Goal: Task Accomplishment & Management: Manage account settings

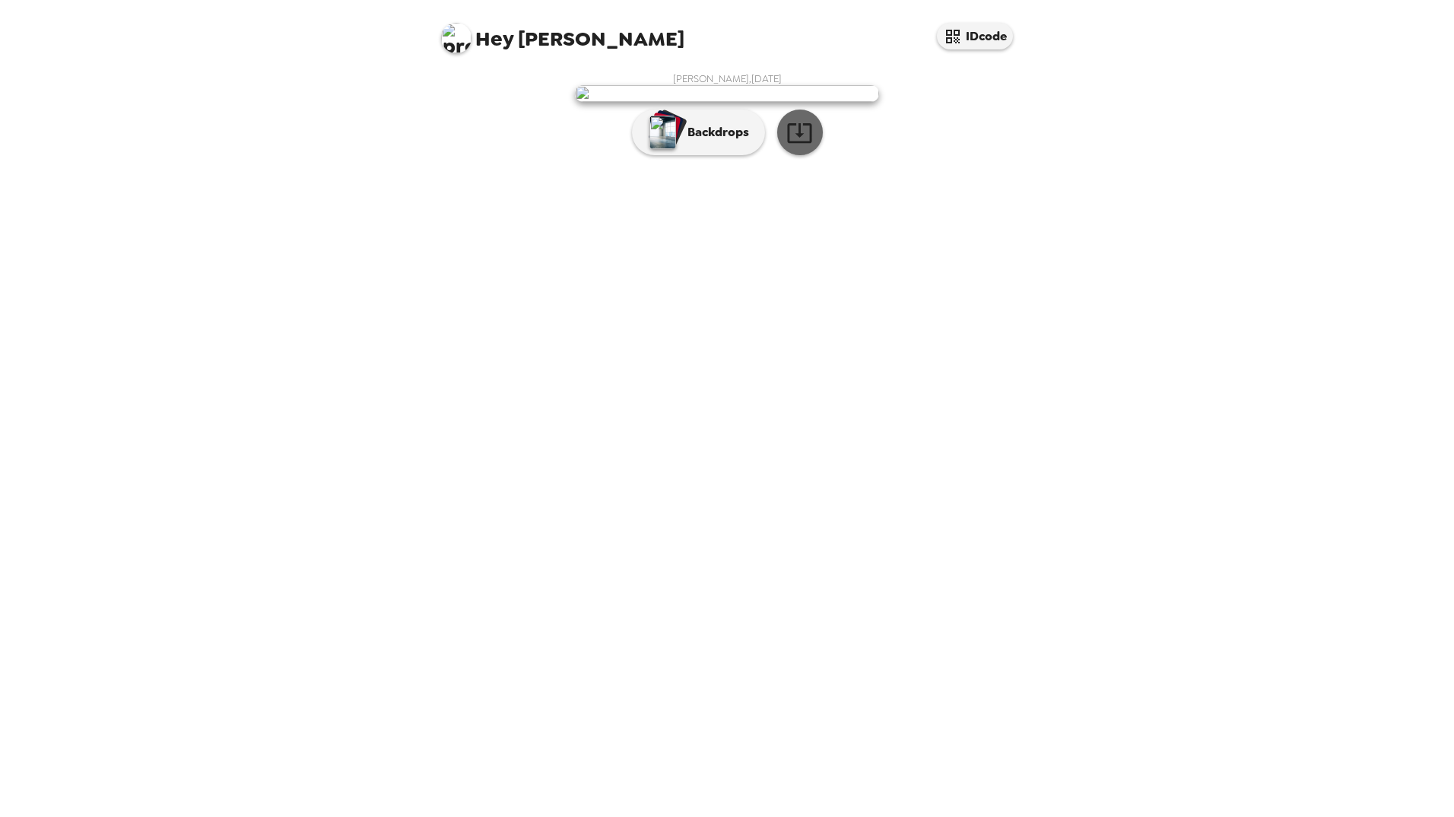
click at [798, 146] on icon "button" at bounding box center [799, 132] width 27 height 27
